Goal: Transaction & Acquisition: Purchase product/service

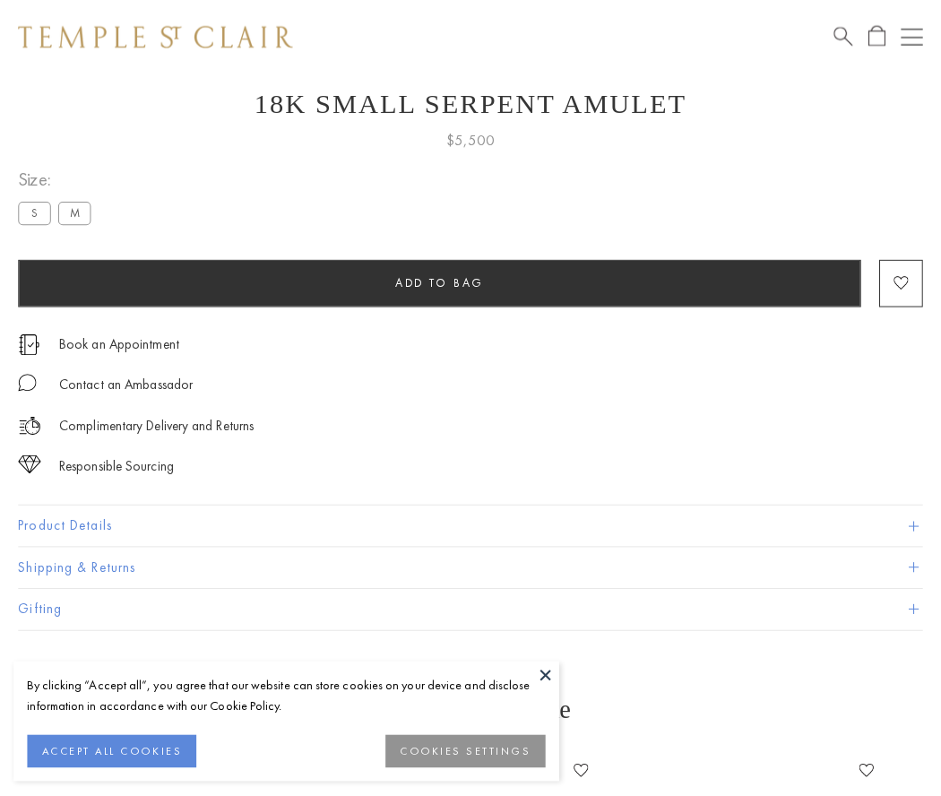
scroll to position [72, 0]
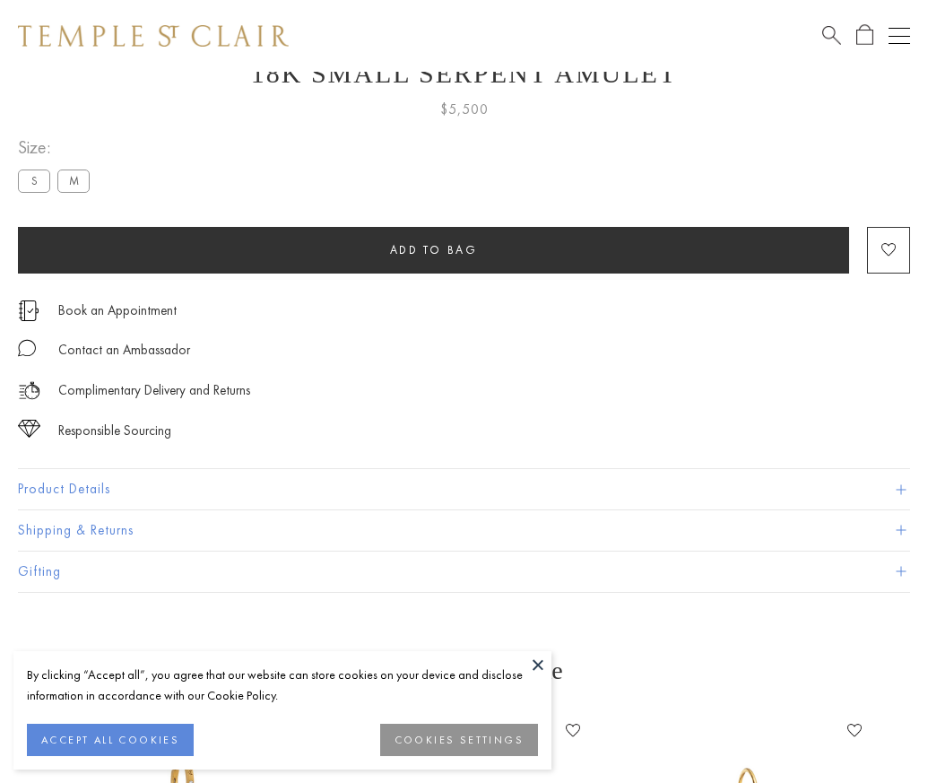
click at [433, 249] on span "Add to bag" at bounding box center [434, 249] width 88 height 15
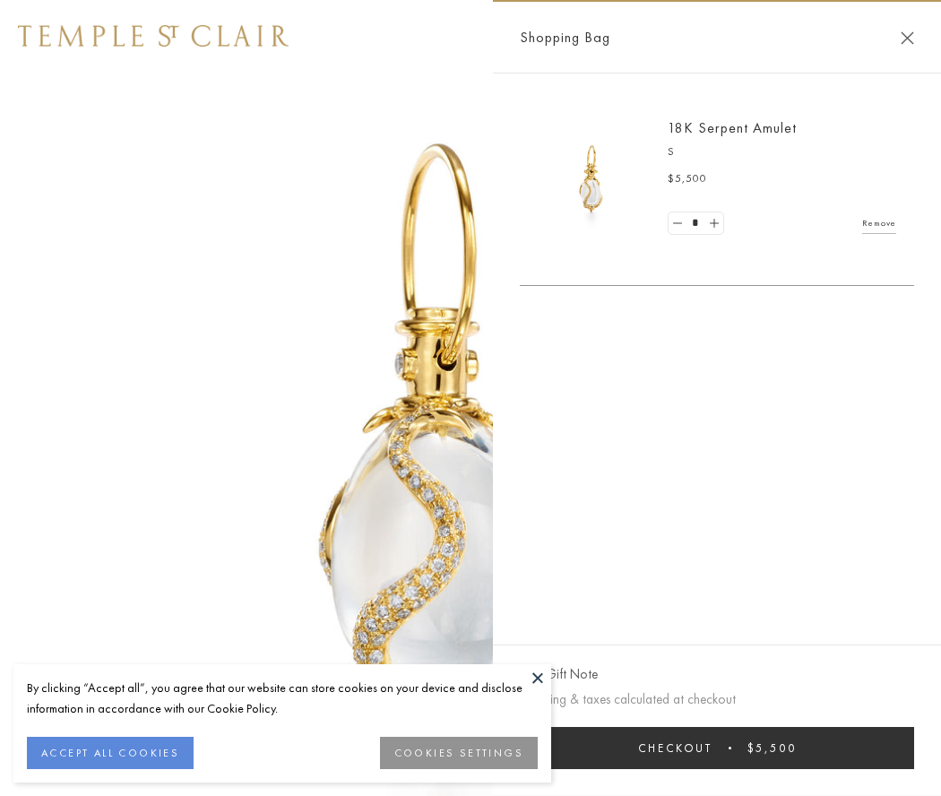
click at [717, 748] on button "Checkout $5,500" at bounding box center [717, 748] width 394 height 42
